Goal: Information Seeking & Learning: Learn about a topic

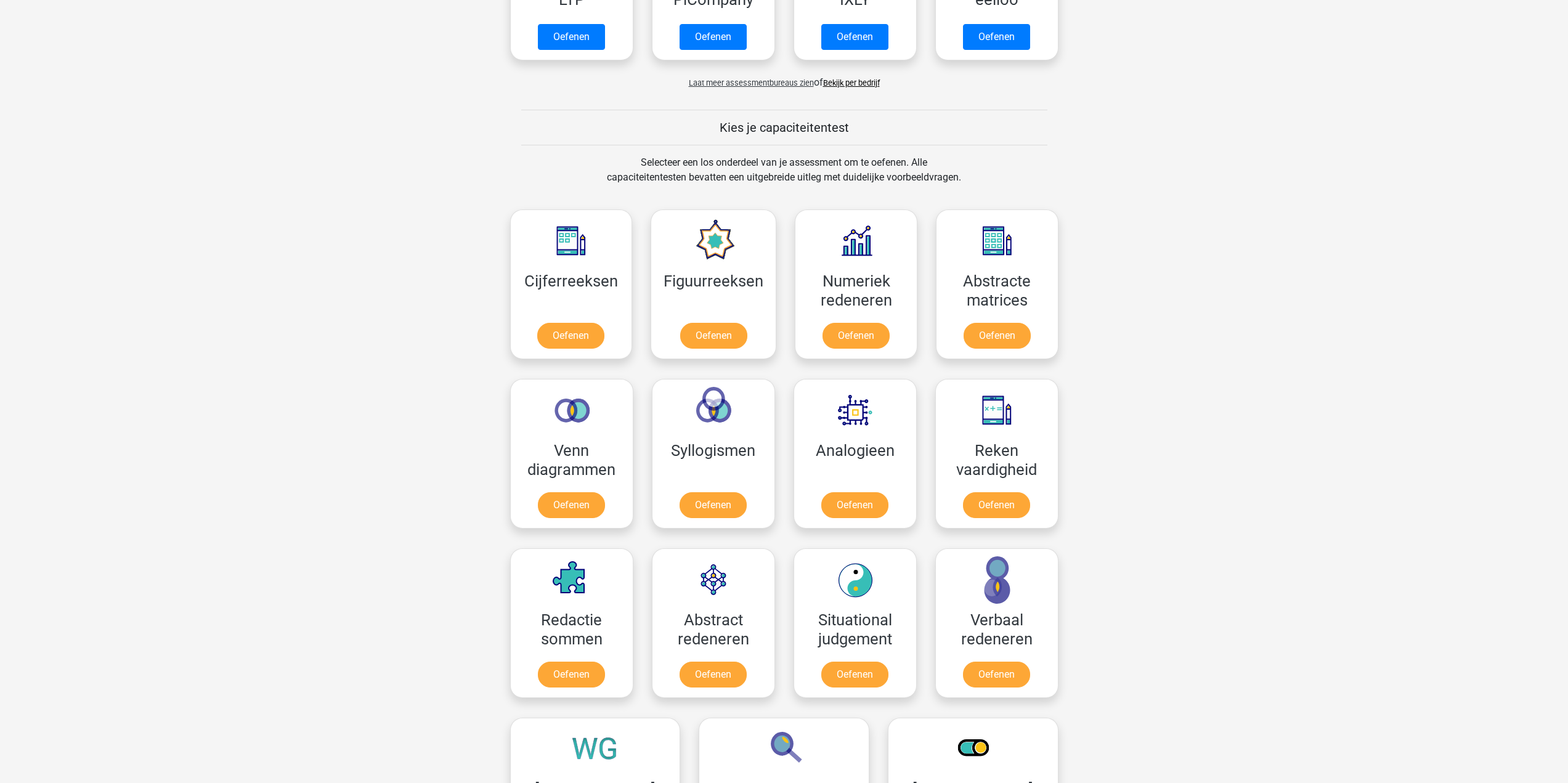
scroll to position [369, 0]
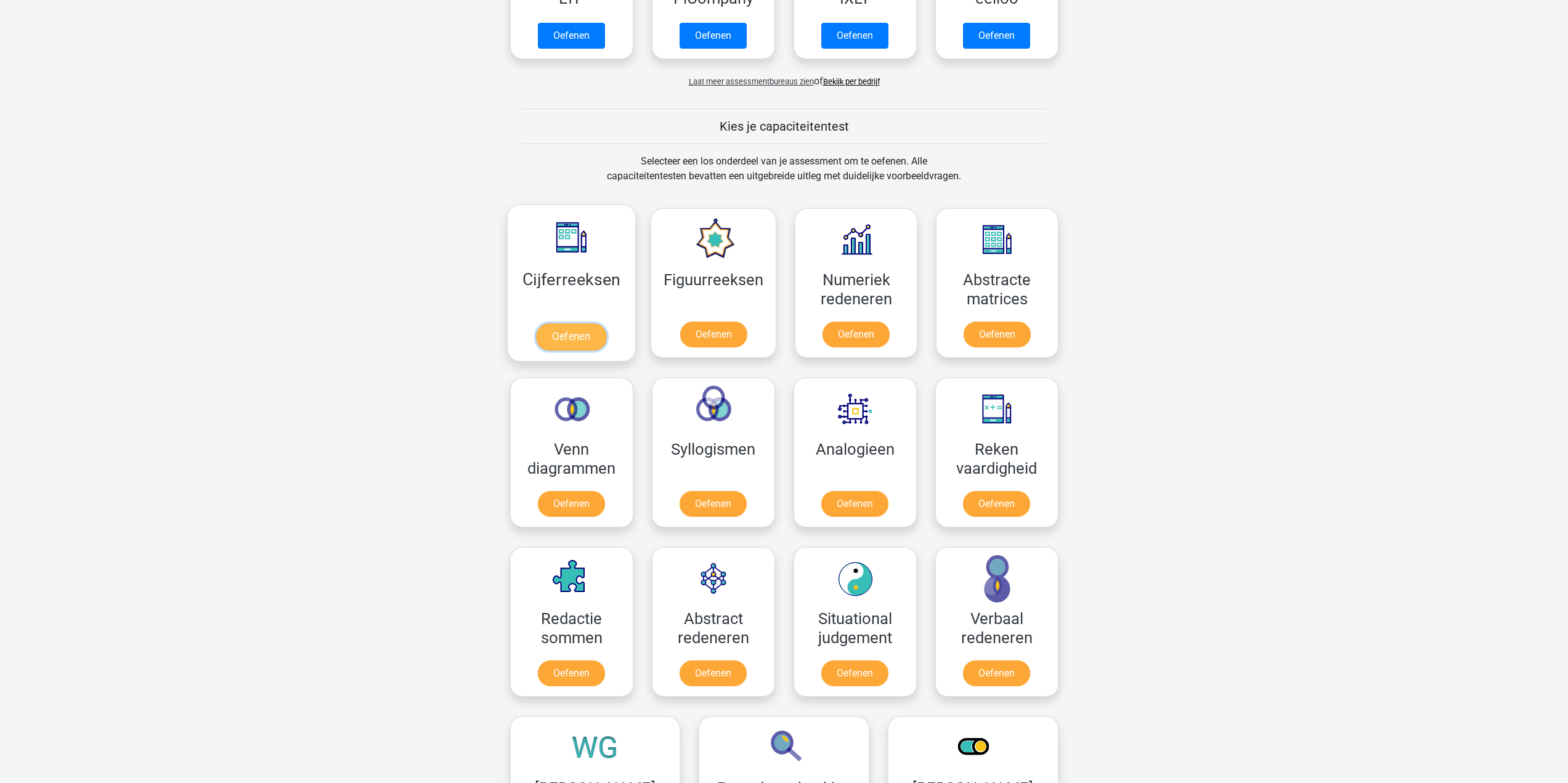
click at [562, 335] on link "Oefenen" at bounding box center [571, 337] width 70 height 27
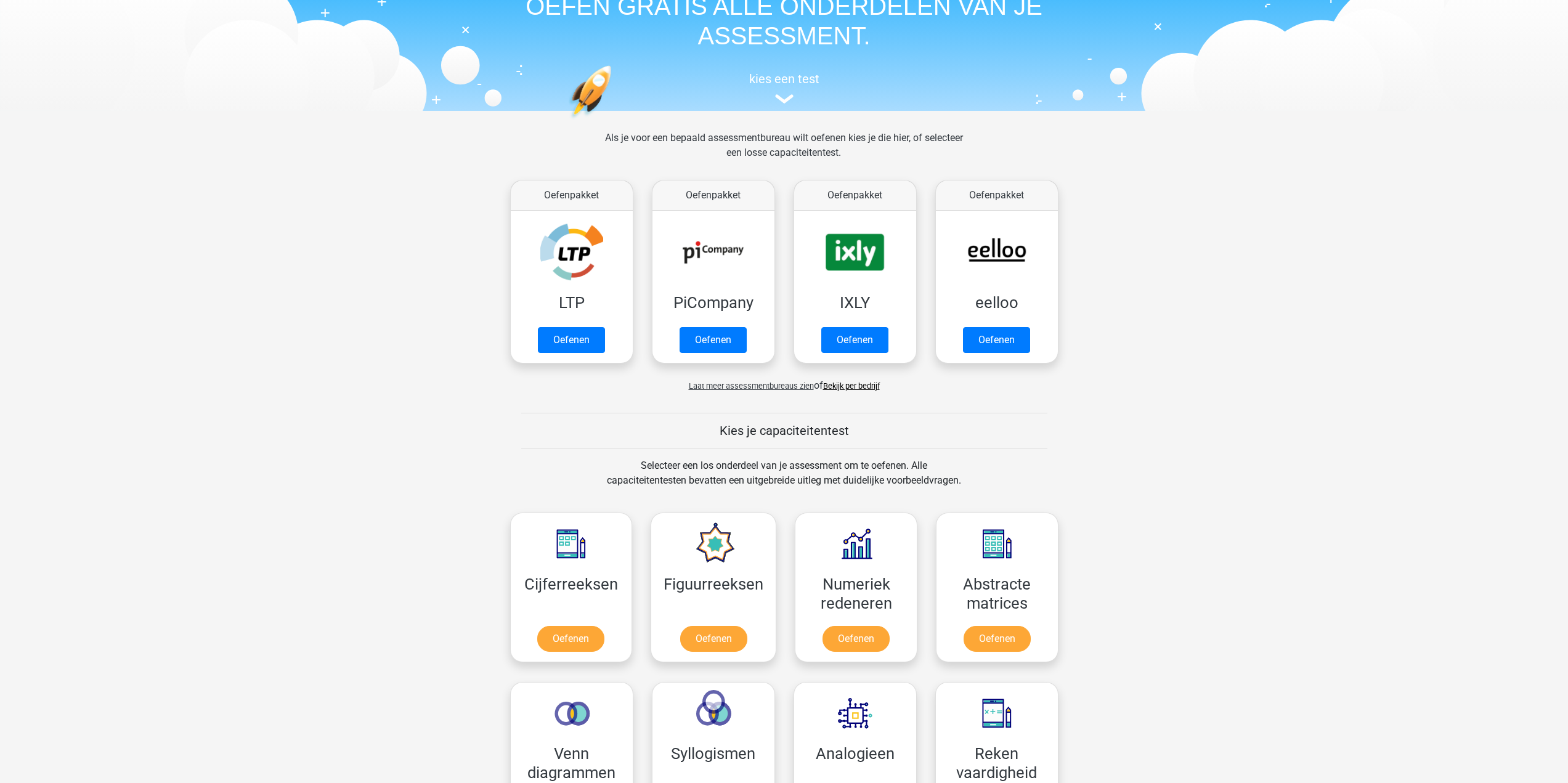
scroll to position [62, 0]
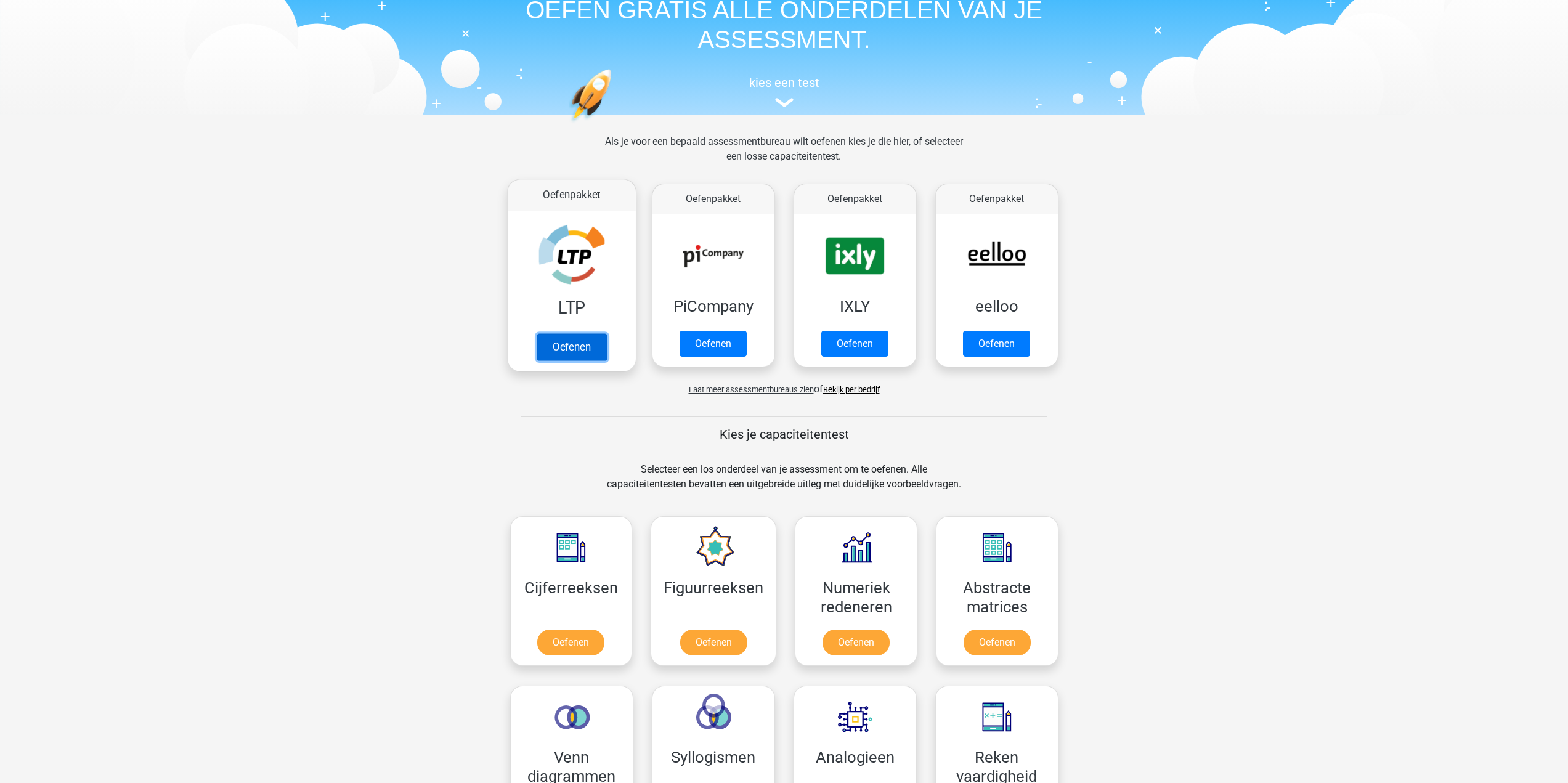
click at [596, 339] on link "Oefenen" at bounding box center [571, 347] width 70 height 27
